Goal: Information Seeking & Learning: Learn about a topic

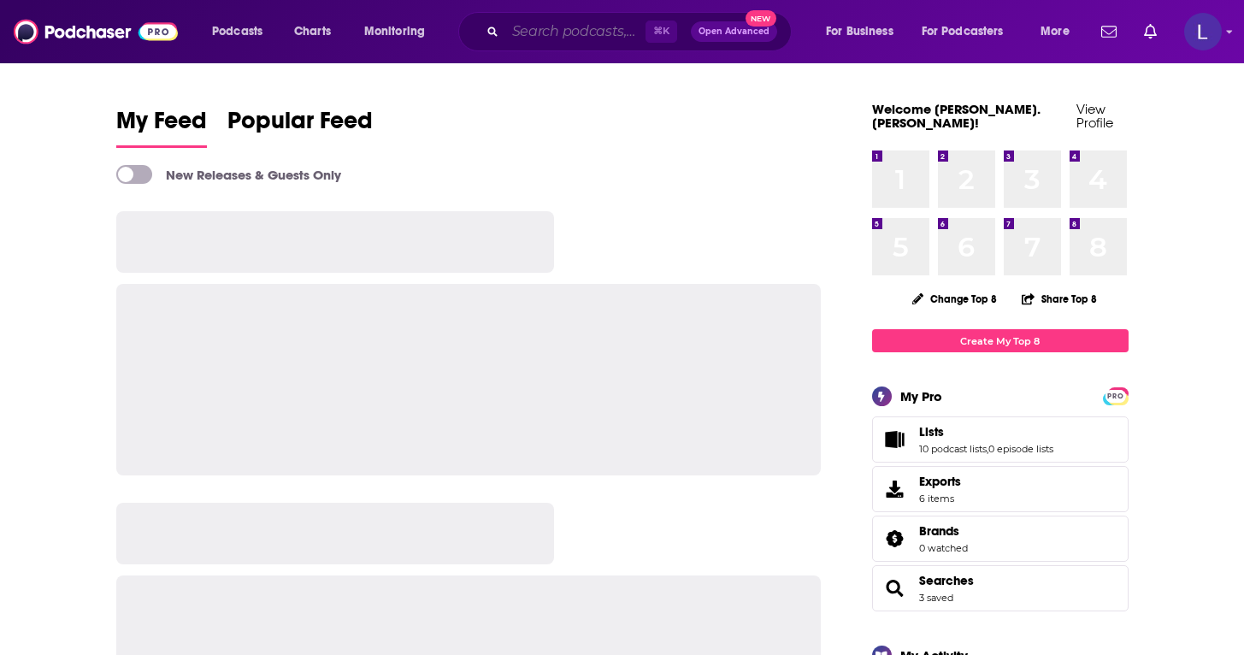
click at [531, 31] on input "Search podcasts, credits, & more..." at bounding box center [575, 31] width 140 height 27
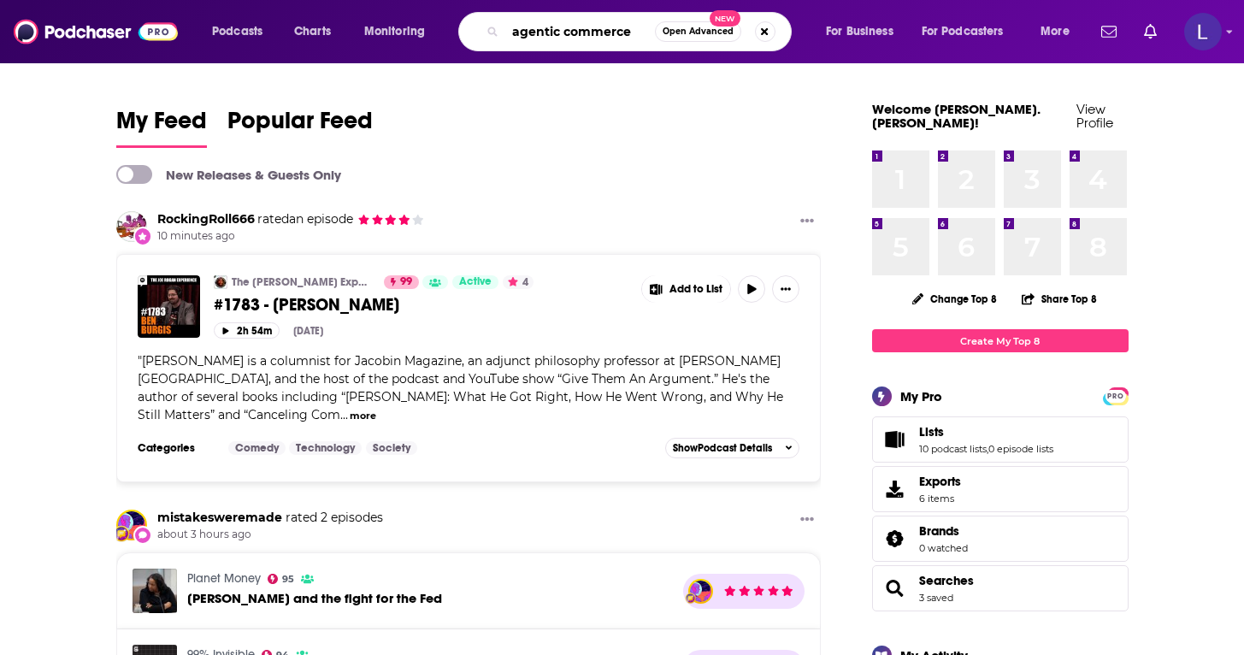
type input "agentic commerce"
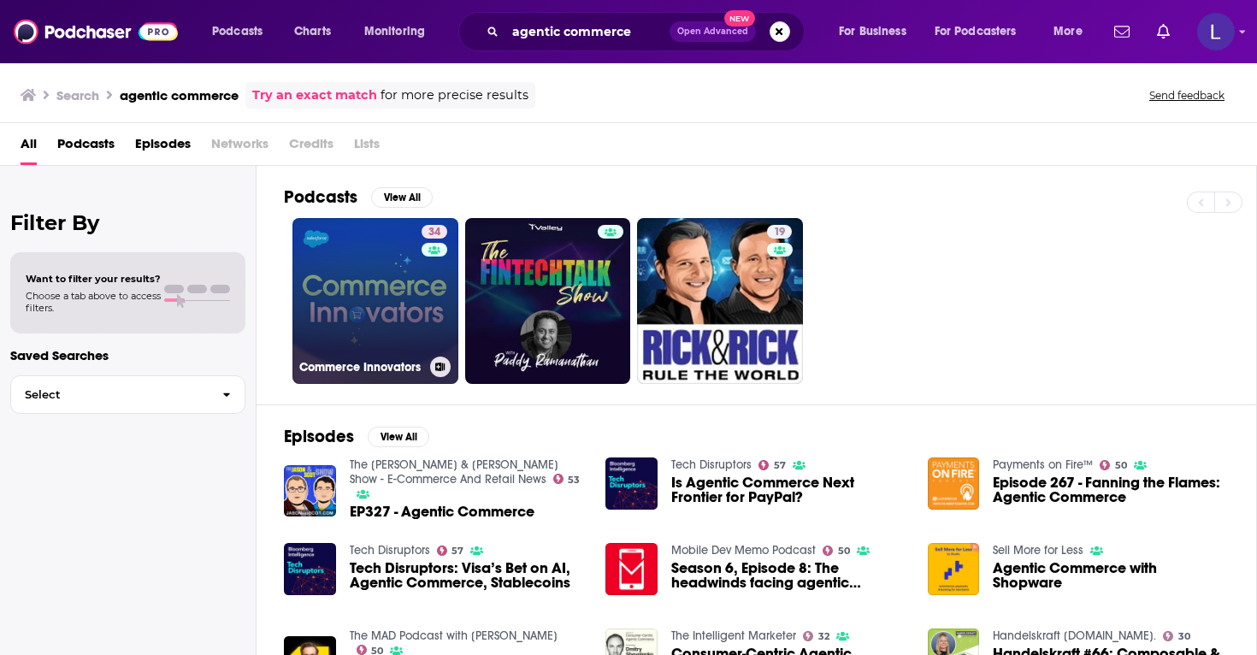
click at [372, 310] on link "34 Commerce Innovators" at bounding box center [376, 301] width 166 height 166
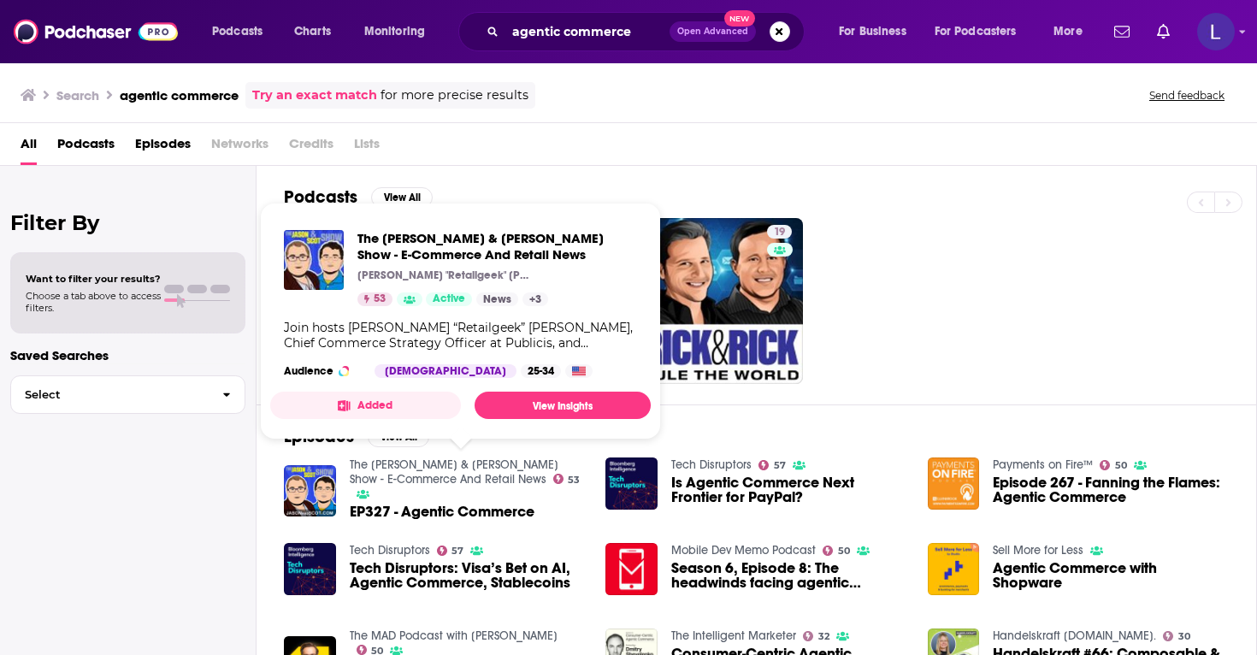
click at [501, 465] on link "The [PERSON_NAME] & [PERSON_NAME] Show - E-Commerce And Retail News" at bounding box center [454, 472] width 209 height 29
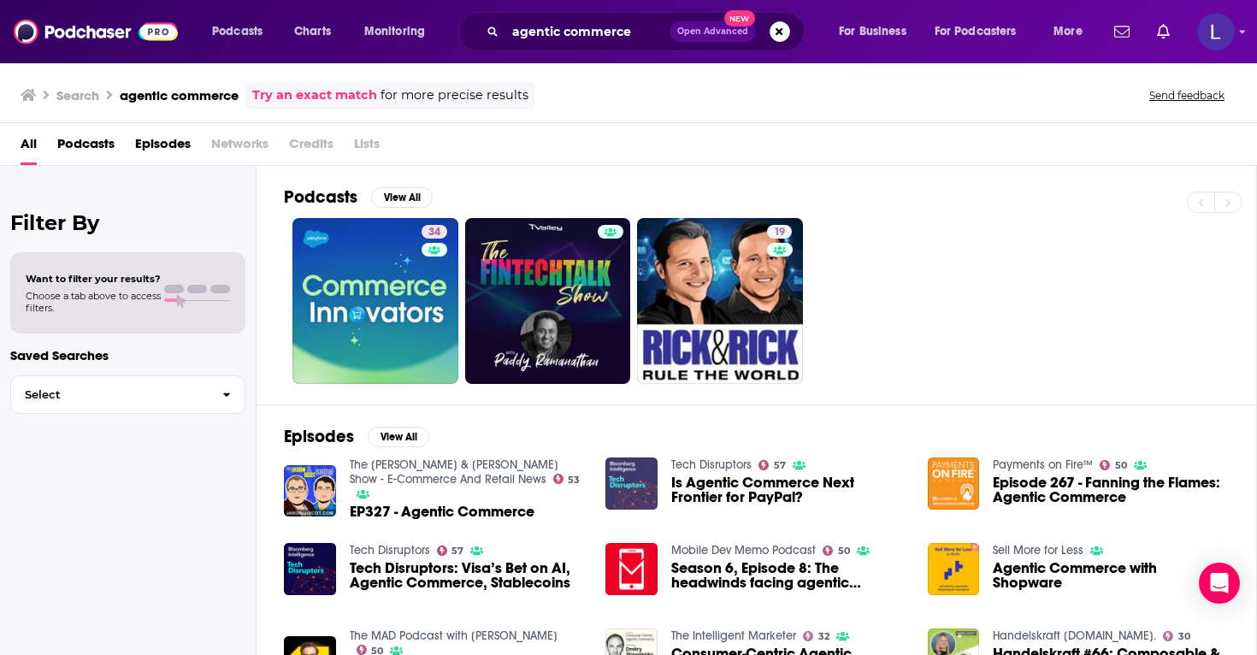
click at [619, 477] on img "Is Agentic Commerce Next Frontier for PayPal?" at bounding box center [632, 484] width 52 height 52
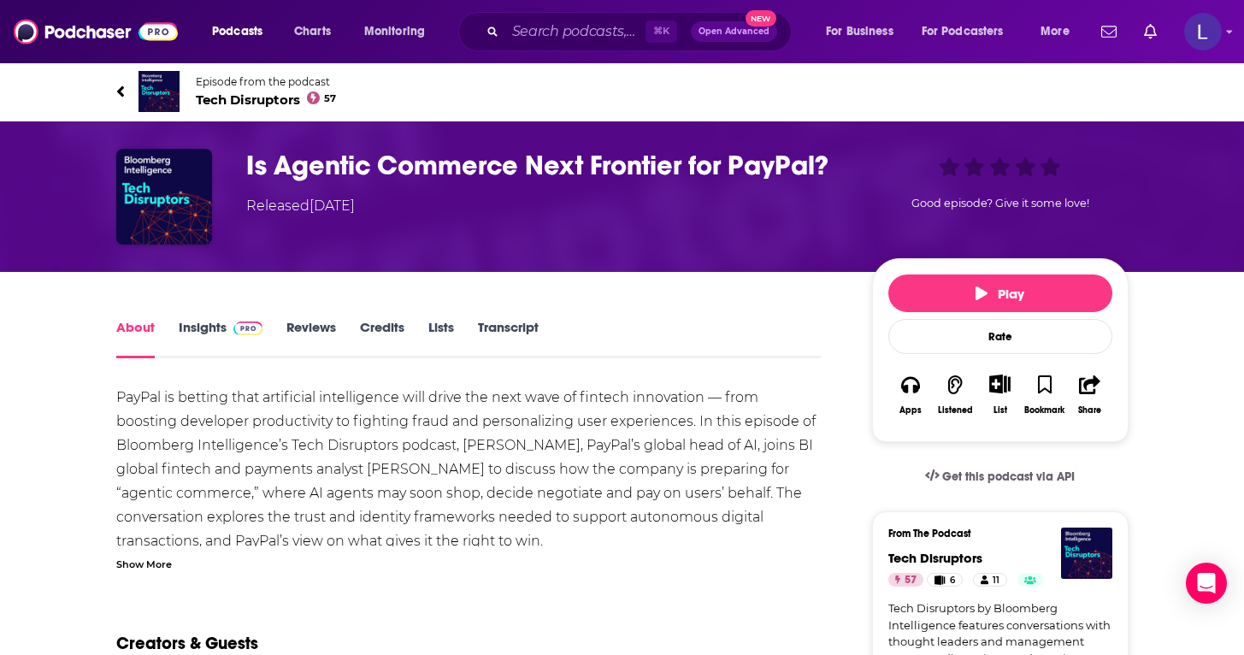
click at [210, 324] on link "Insights" at bounding box center [221, 338] width 85 height 39
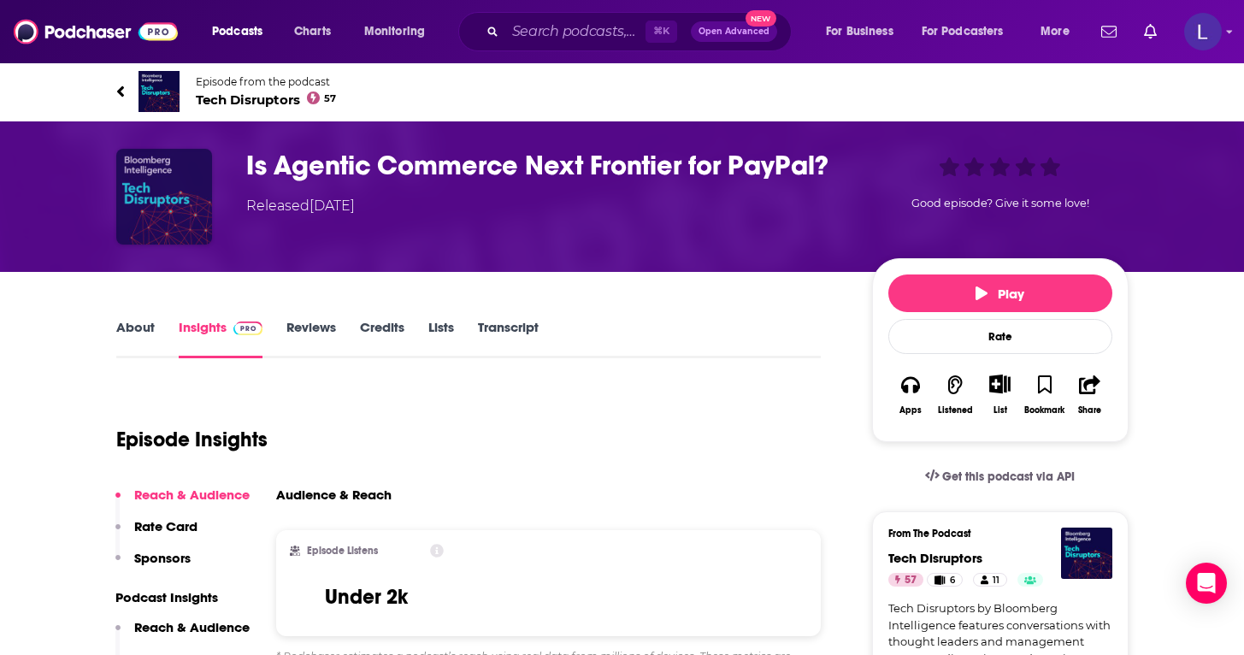
click at [171, 204] on img "Is Agentic Commerce Next Frontier for PayPal?" at bounding box center [164, 197] width 96 height 96
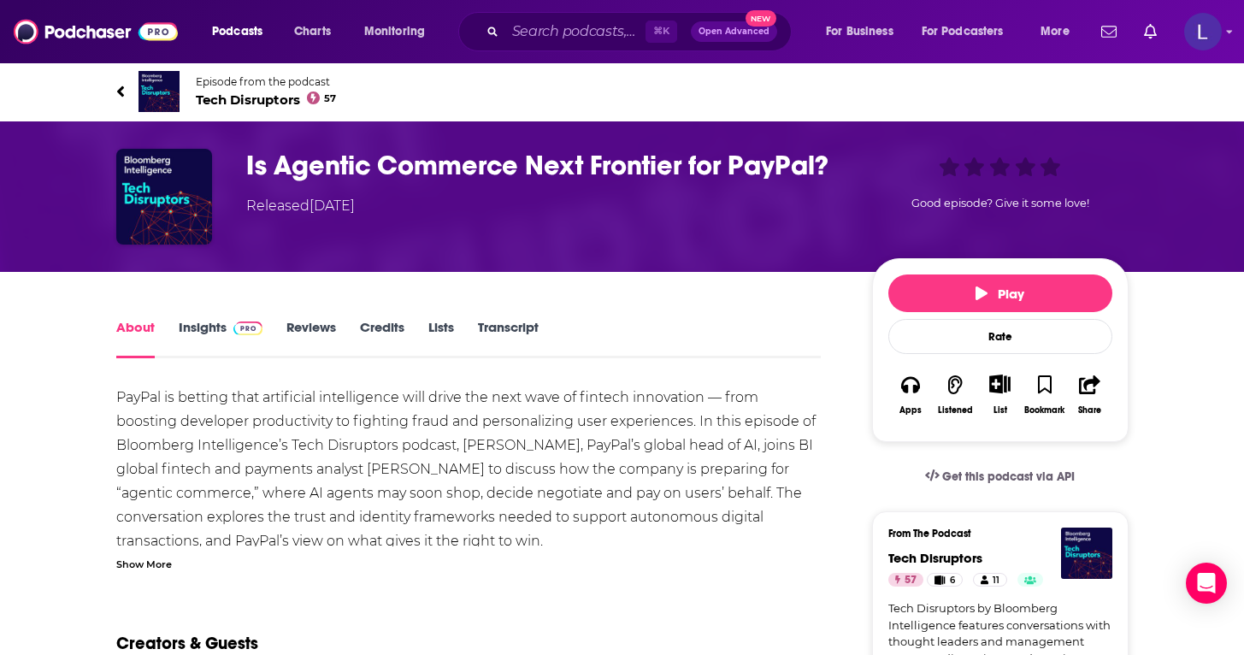
click at [263, 101] on span "Tech Disruptors 57" at bounding box center [266, 100] width 141 height 16
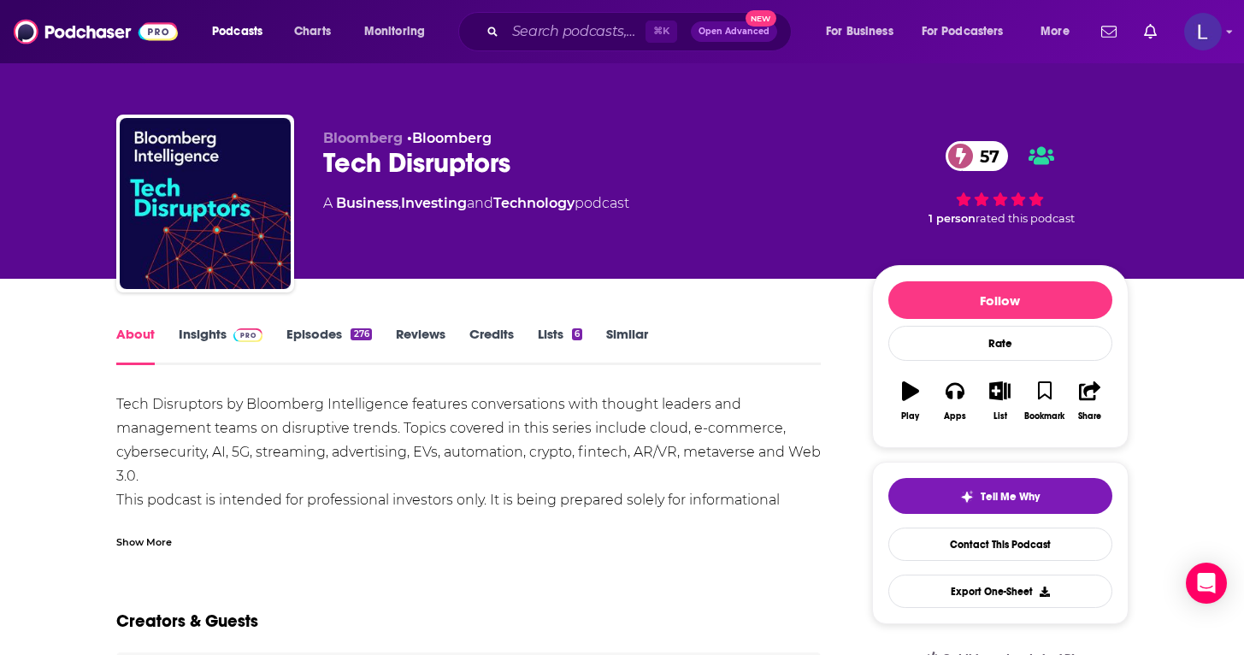
click at [202, 330] on link "Insights" at bounding box center [221, 345] width 85 height 39
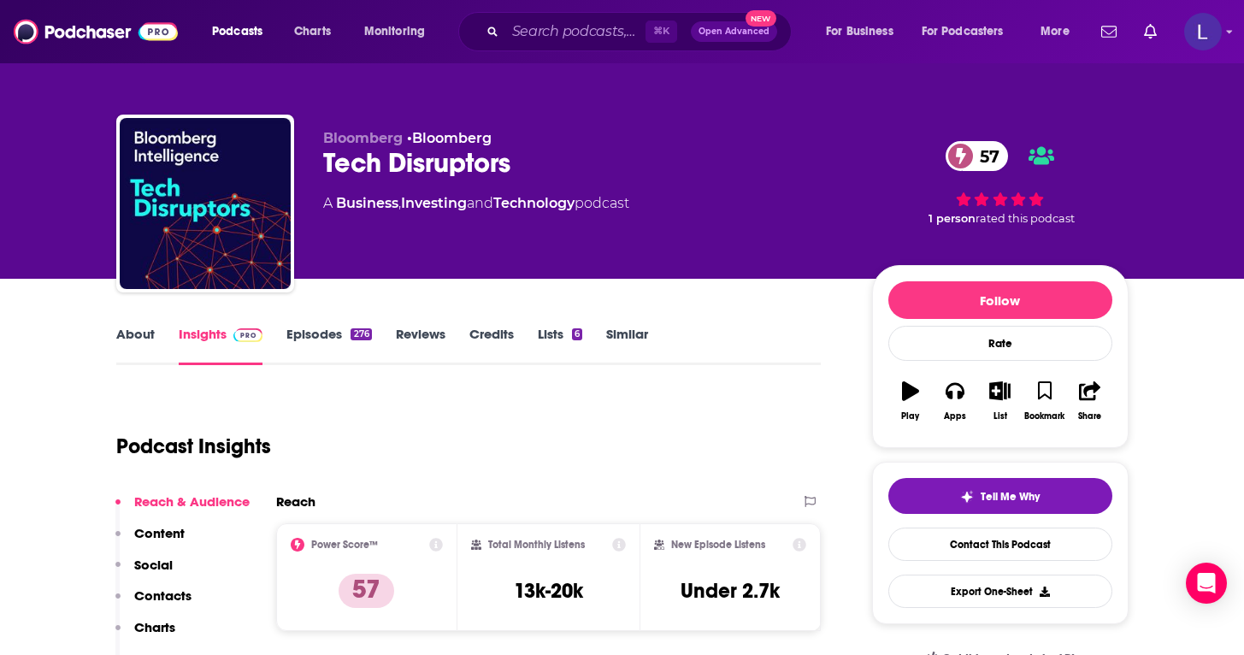
click at [122, 334] on link "About" at bounding box center [135, 345] width 38 height 39
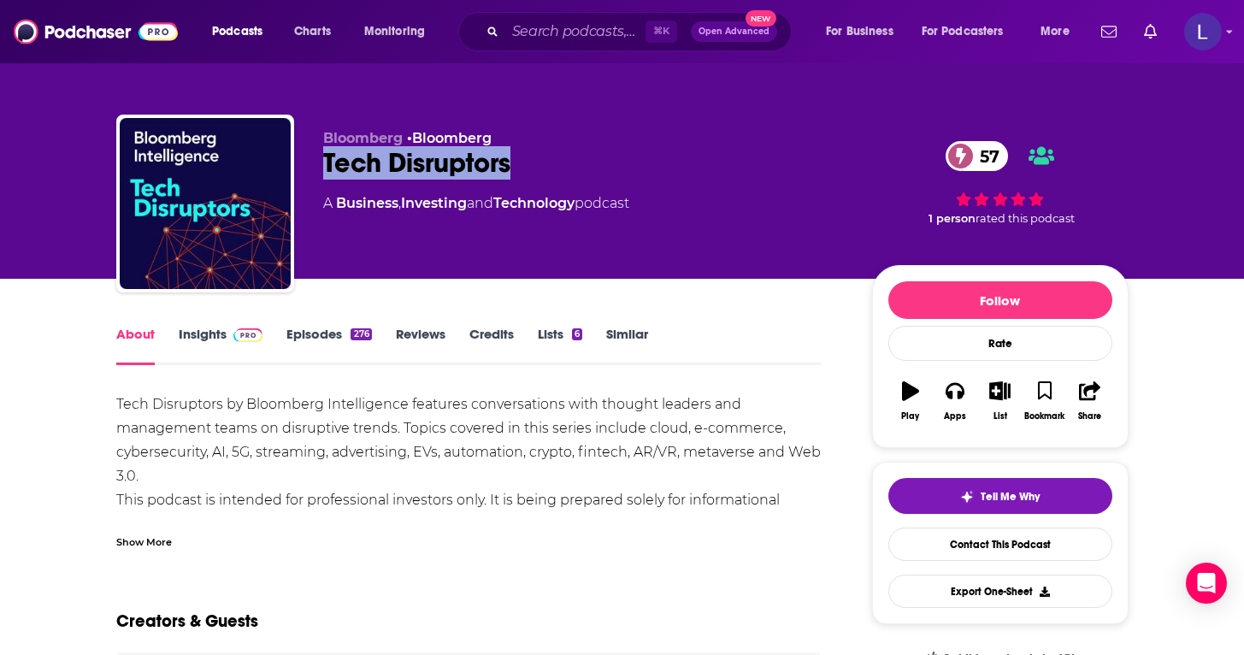
drag, startPoint x: 523, startPoint y: 156, endPoint x: 304, endPoint y: 154, distance: 219.0
click at [304, 154] on div "Bloomberg • Bloomberg Tech Disruptors 57 A Business , Investing and Technology …" at bounding box center [622, 207] width 1013 height 185
copy h1 "Tech Disruptors"
